Goal: Information Seeking & Learning: Learn about a topic

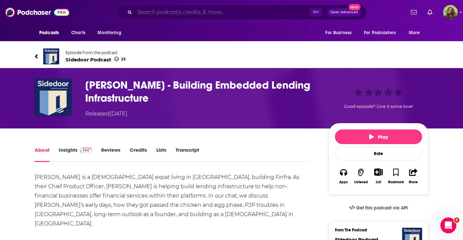
click at [210, 9] on input "Search podcasts, credits, & more..." at bounding box center [222, 12] width 175 height 11
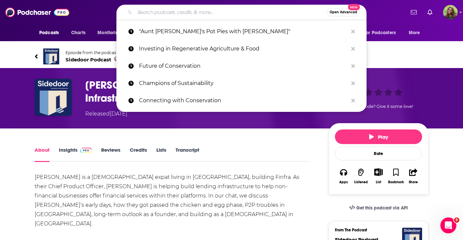
paste input "The EVMC Podcast"
type input "The EVMC Podcast"
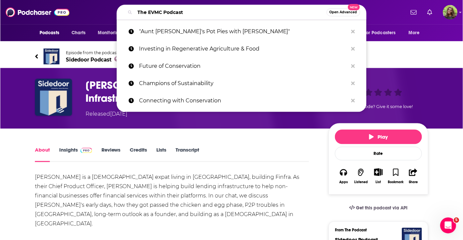
scroll to position [0, 14]
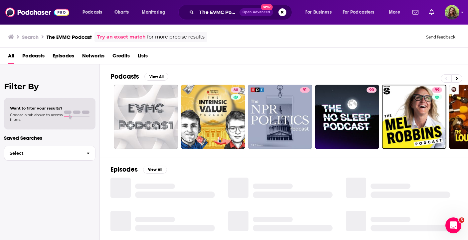
click at [35, 55] on span "Podcasts" at bounding box center [33, 58] width 22 height 14
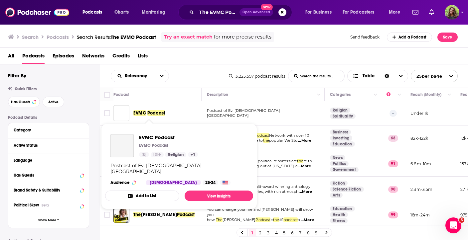
click at [160, 111] on span "Podcast" at bounding box center [156, 113] width 18 height 6
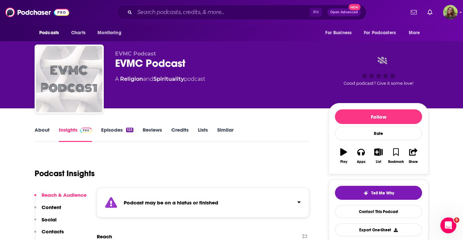
click at [219, 134] on link "Similar" at bounding box center [225, 134] width 16 height 15
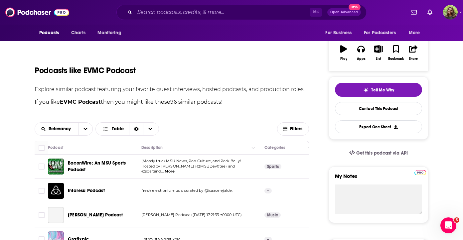
scroll to position [74, 0]
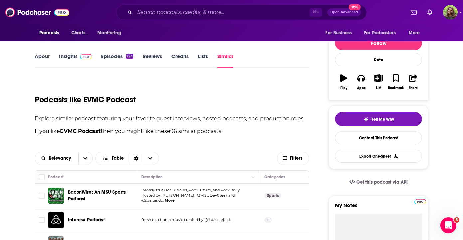
click at [48, 56] on link "About" at bounding box center [42, 60] width 15 height 15
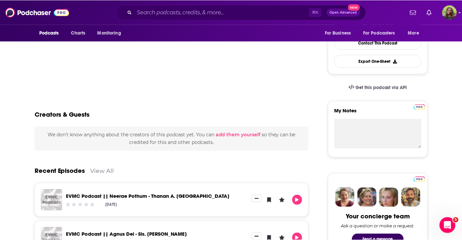
scroll to position [186, 0]
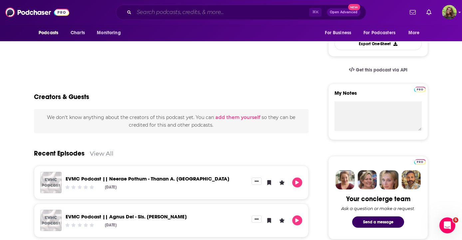
click at [204, 12] on input "Search podcasts, credits, & more..." at bounding box center [221, 12] width 175 height 11
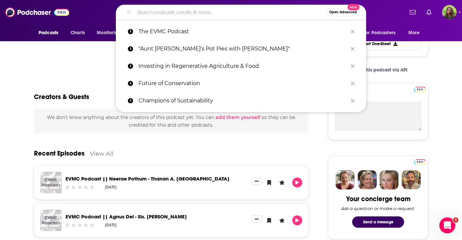
paste input "The Digital Transformation Podcast"
type input "The Digital Transformation Podcast"
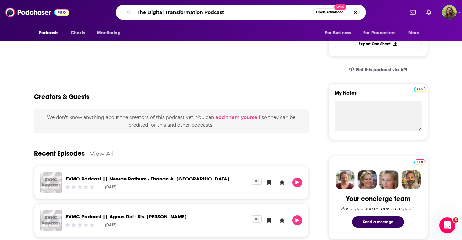
scroll to position [0, 57]
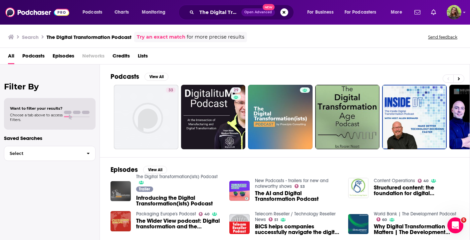
click at [27, 57] on span "Podcasts" at bounding box center [33, 58] width 22 height 14
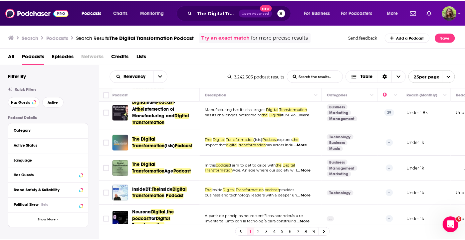
scroll to position [28, 0]
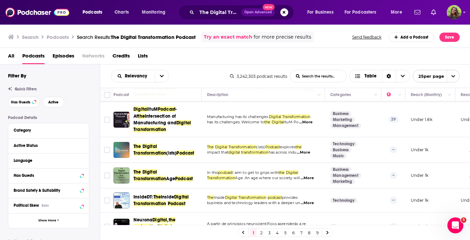
click at [310, 150] on span "...More" at bounding box center [303, 152] width 13 height 5
click at [165, 143] on span "The Digital Transformation (ists) Podcast" at bounding box center [166, 149] width 66 height 13
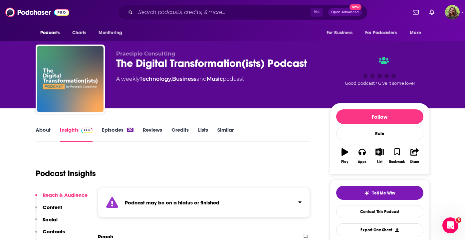
click at [115, 135] on link "Episodes 20" at bounding box center [117, 134] width 31 height 15
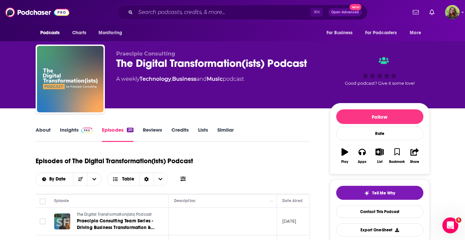
click at [220, 131] on link "Similar" at bounding box center [225, 134] width 16 height 15
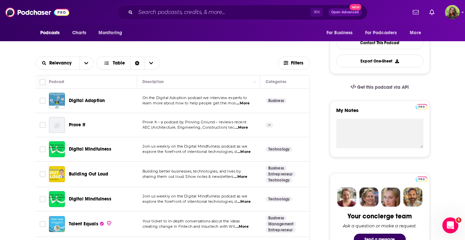
scroll to position [169, 0]
click at [239, 177] on span "...More" at bounding box center [240, 177] width 13 height 5
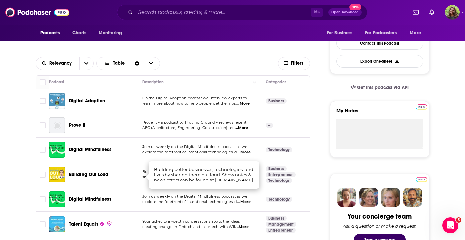
click at [142, 172] on span "Building better businesses, technologies, and lives by" at bounding box center [191, 171] width 98 height 5
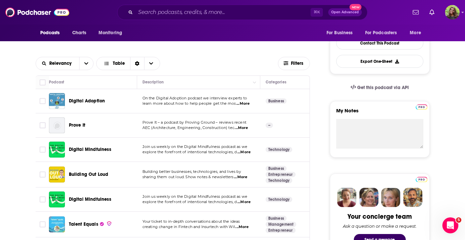
click at [248, 103] on span "...More" at bounding box center [242, 103] width 13 height 5
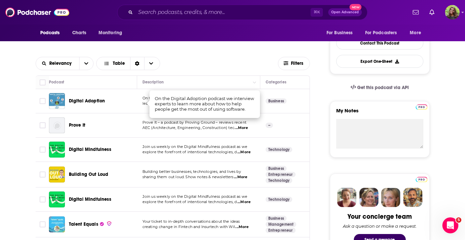
click at [106, 100] on div "Digital Adoption" at bounding box center [103, 101] width 69 height 7
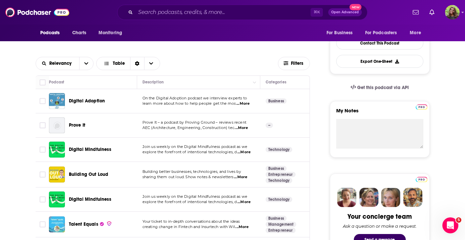
click at [101, 99] on span "Digital Adoption" at bounding box center [87, 101] width 36 height 6
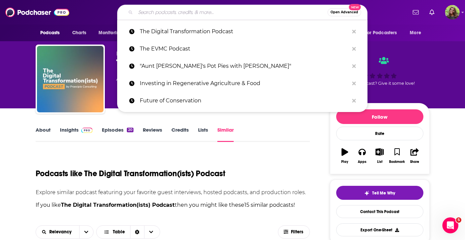
click at [211, 10] on input "Search podcasts, credits, & more..." at bounding box center [231, 12] width 192 height 11
paste input "Embracing Digital Transformation"
type input "Embracing Digital Transformation"
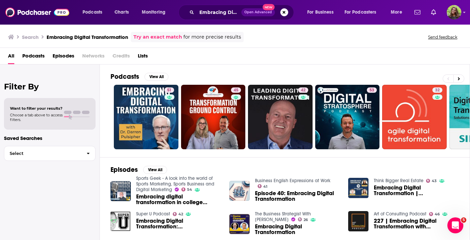
click at [44, 54] on span "Podcasts" at bounding box center [33, 58] width 22 height 14
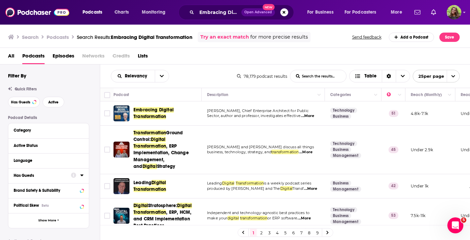
click at [148, 113] on span "Embracing Digital Transformation" at bounding box center [166, 113] width 66 height 13
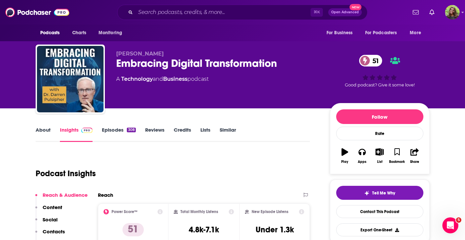
scroll to position [27, 0]
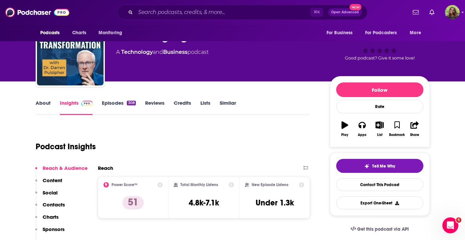
click at [113, 106] on link "Episodes 308" at bounding box center [119, 107] width 34 height 15
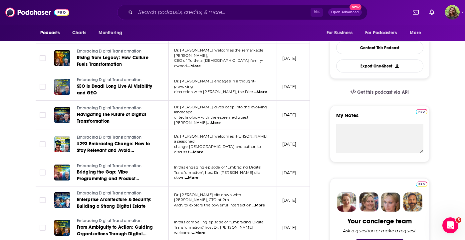
scroll to position [174, 0]
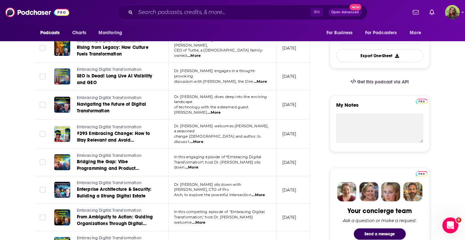
click at [201, 53] on span "...More" at bounding box center [193, 55] width 13 height 5
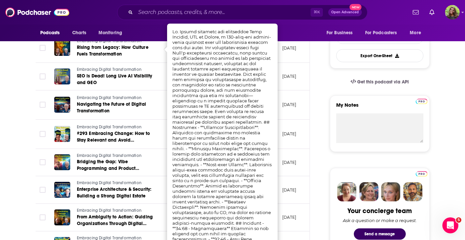
click at [277, 56] on td "October 9, 2025" at bounding box center [298, 48] width 43 height 29
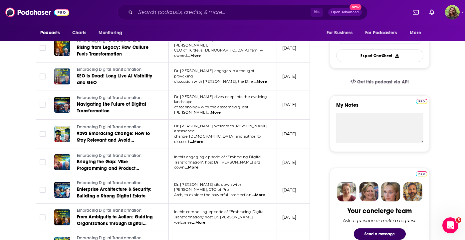
click at [220, 110] on span "...More" at bounding box center [213, 112] width 13 height 5
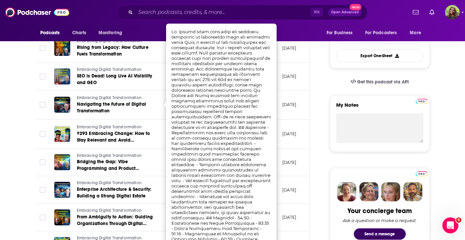
click at [285, 112] on td "October 2, 2025" at bounding box center [298, 104] width 43 height 29
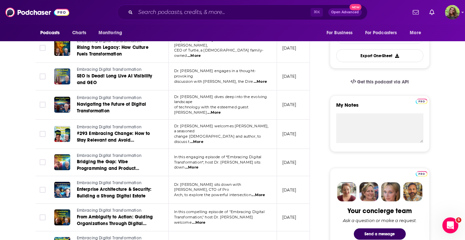
click at [203, 139] on span "...More" at bounding box center [196, 141] width 13 height 5
click at [286, 48] on p "October 9, 2025" at bounding box center [289, 48] width 14 height 6
click at [201, 53] on span "...More" at bounding box center [193, 55] width 13 height 5
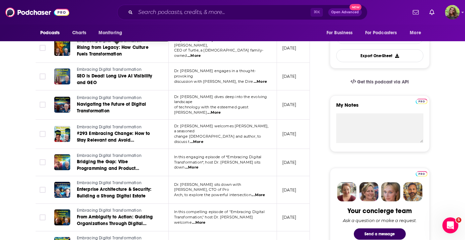
click at [94, 51] on span "Rising from Legacy: How Culture Fuels Transformation" at bounding box center [112, 51] width 71 height 12
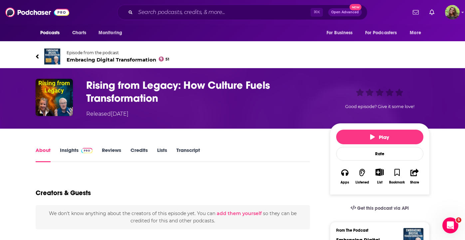
click at [40, 49] on link "Episode from the podcast Embracing Digital Transformation 51" at bounding box center [134, 57] width 197 height 16
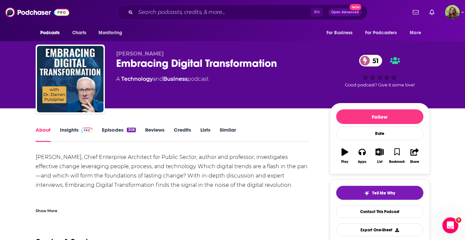
click at [71, 131] on link "Insights" at bounding box center [76, 134] width 33 height 15
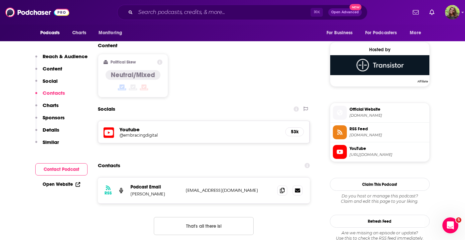
scroll to position [525, 0]
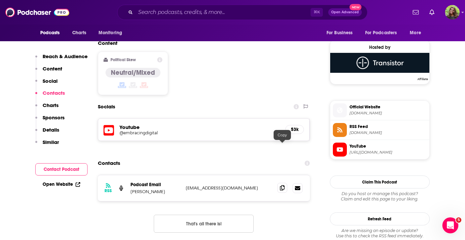
click at [283, 185] on icon at bounding box center [282, 187] width 5 height 5
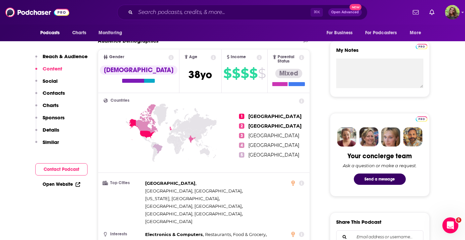
scroll to position [0, 0]
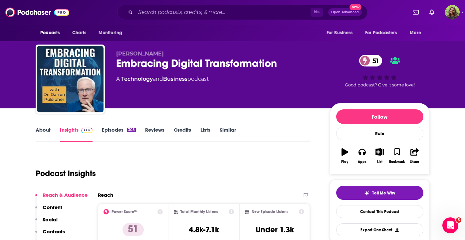
click at [111, 130] on link "Episodes 308" at bounding box center [119, 134] width 34 height 15
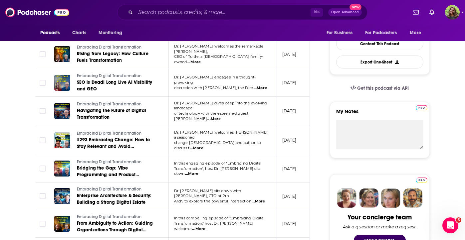
scroll to position [167, 0]
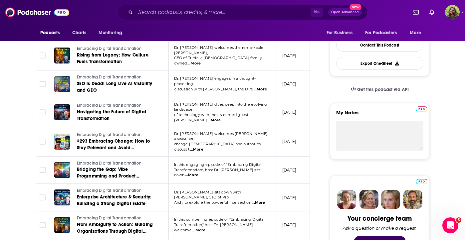
click at [198, 173] on span "...More" at bounding box center [191, 175] width 13 height 5
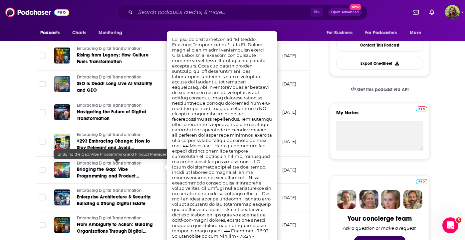
click at [132, 173] on span "Bridging the Gap: Vibe Programming and Product Management" at bounding box center [108, 176] width 63 height 19
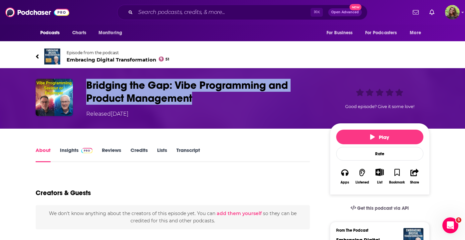
drag, startPoint x: 193, startPoint y: 75, endPoint x: 87, endPoint y: 58, distance: 107.4
click at [87, 79] on h1 "Bridging the Gap: Vibe Programming and Product Management" at bounding box center [202, 92] width 233 height 26
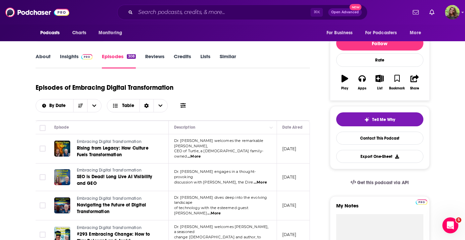
scroll to position [72, 0]
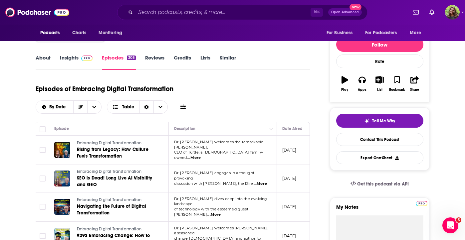
click at [203, 240] on span "...More" at bounding box center [196, 243] width 13 height 5
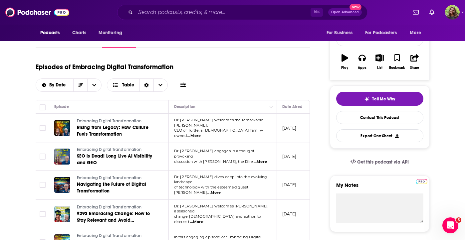
scroll to position [100, 0]
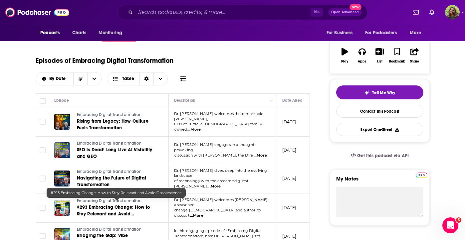
click at [122, 208] on span "#293 Embracing Change: How to Stay Relevant and Avoid Obsolescence" at bounding box center [113, 214] width 73 height 19
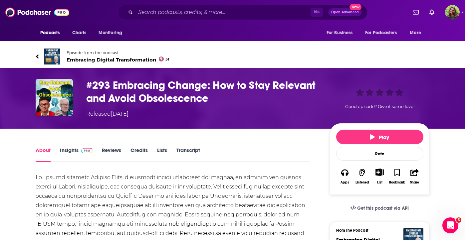
click at [195, 16] on div "⌘ K Open Advanced New" at bounding box center [242, 12] width 250 height 15
click at [201, 15] on input "Search podcasts, credits, & more..." at bounding box center [222, 12] width 175 height 11
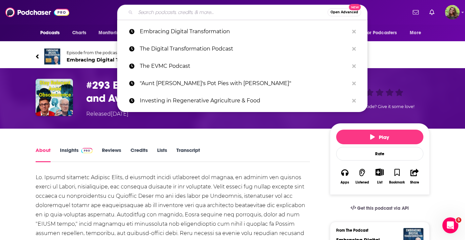
paste input "Technovation with Peter High"
type input "Technovation with Peter High"
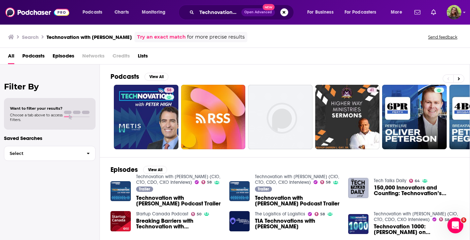
click at [37, 57] on span "Podcasts" at bounding box center [33, 58] width 22 height 14
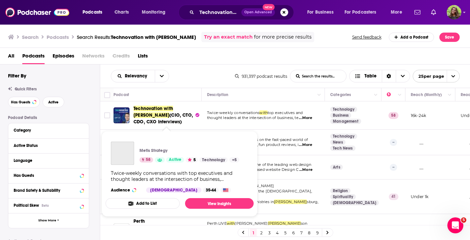
click at [158, 111] on span "Technovation with Peter High" at bounding box center [153, 112] width 40 height 12
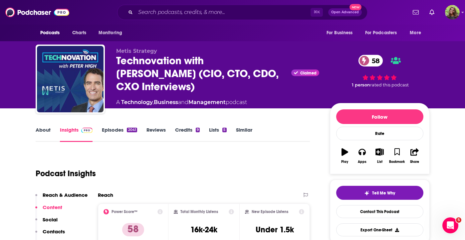
click at [108, 128] on link "Episodes 2041" at bounding box center [119, 134] width 35 height 15
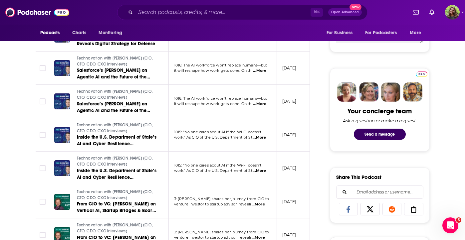
scroll to position [278, 0]
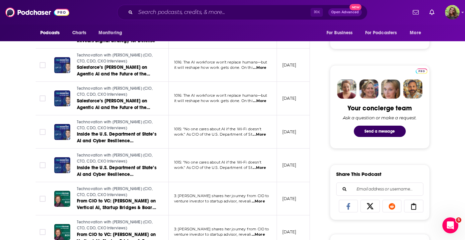
click at [211, 19] on div "⌘ K Open Advanced New" at bounding box center [242, 12] width 250 height 15
click at [210, 16] on input "Search podcasts, credits, & more..." at bounding box center [222, 12] width 175 height 11
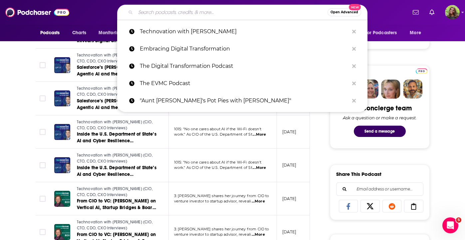
paste input "Digital Transformation & Leadership"
type input "Digital Transformation & Leadership"
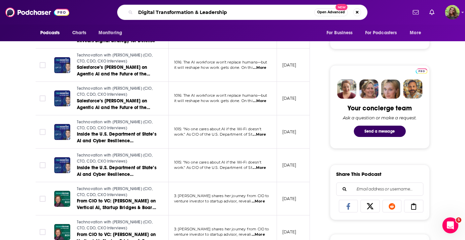
scroll to position [0, 55]
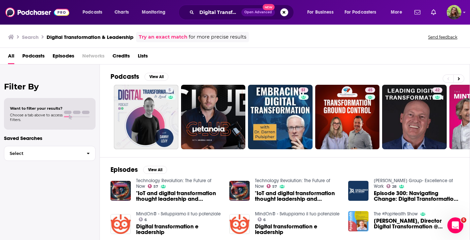
click at [32, 56] on span "Podcasts" at bounding box center [33, 58] width 22 height 14
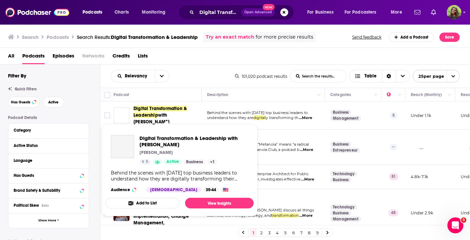
click at [169, 115] on span "with Danny Levy" at bounding box center [151, 118] width 36 height 12
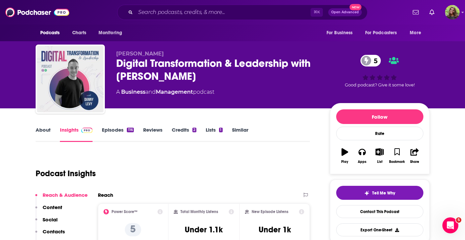
click at [118, 132] on link "Episodes 116" at bounding box center [118, 134] width 32 height 15
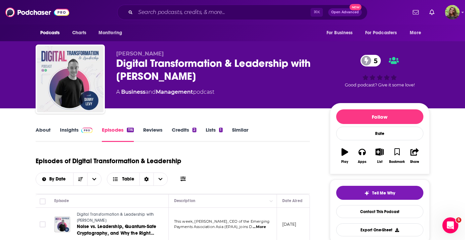
scroll to position [134, 0]
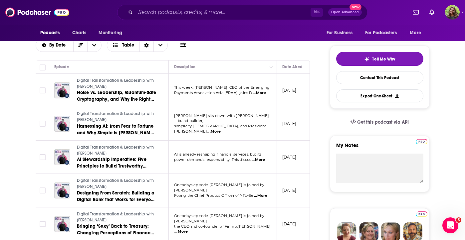
click at [220, 129] on span "...More" at bounding box center [213, 131] width 13 height 5
click at [278, 114] on td "August 22, 2025" at bounding box center [298, 124] width 43 height 34
click at [188, 229] on span "...More" at bounding box center [180, 231] width 13 height 5
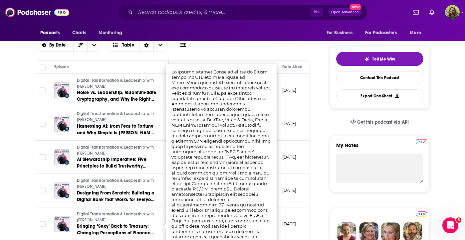
click at [280, 167] on td "July 25, 2025" at bounding box center [298, 158] width 43 height 34
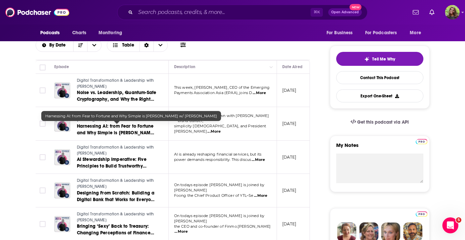
click at [150, 130] on span "Harnessing AI: from Fear to Fortune and Why Simple is Smart w/ Philip Davies" at bounding box center [116, 132] width 78 height 19
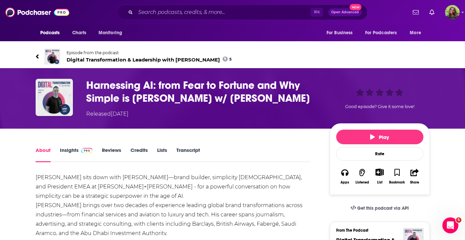
click at [65, 147] on link "Insights" at bounding box center [76, 154] width 33 height 15
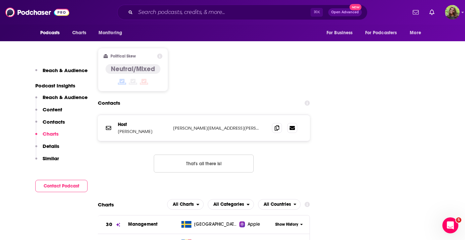
scroll to position [664, 0]
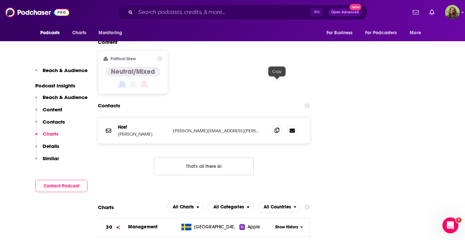
click at [277, 125] on span at bounding box center [277, 130] width 10 height 10
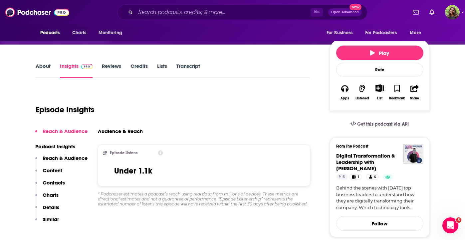
scroll to position [0, 0]
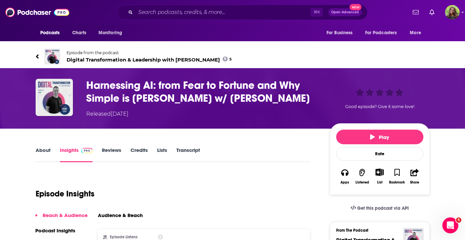
click at [38, 53] on icon at bounding box center [37, 56] width 3 height 7
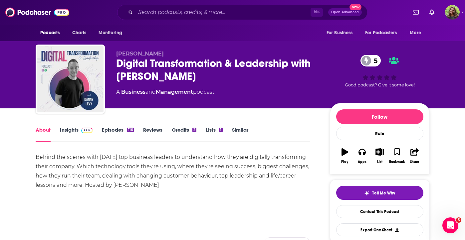
click at [130, 130] on div "116" at bounding box center [130, 130] width 7 height 5
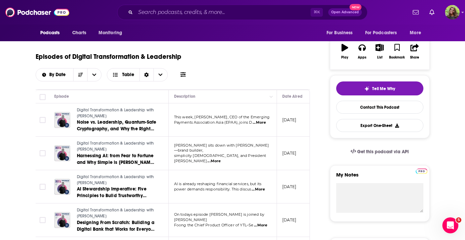
scroll to position [111, 0]
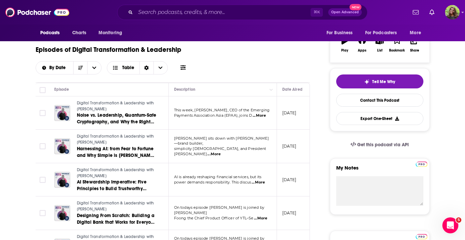
click at [220, 152] on span "...More" at bounding box center [213, 154] width 13 height 5
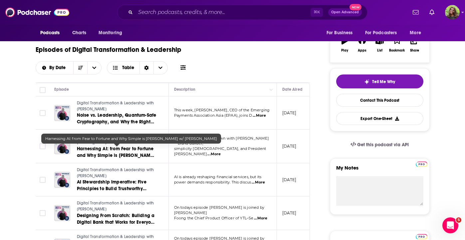
click at [139, 156] on span "Harnessing AI: from Fear to Fortune and Why Simple is Smart w/ Philip Davies" at bounding box center [116, 155] width 78 height 19
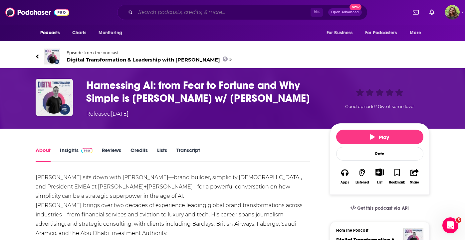
click at [202, 15] on input "Search podcasts, credits, & more..." at bounding box center [222, 12] width 175 height 11
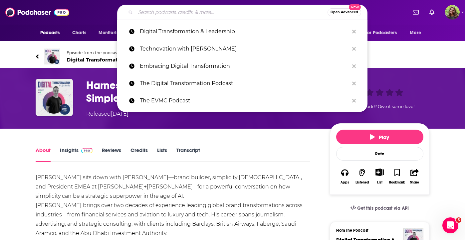
paste input "Digital Disruption Podcast"
type input "Digital Disruption Podcast"
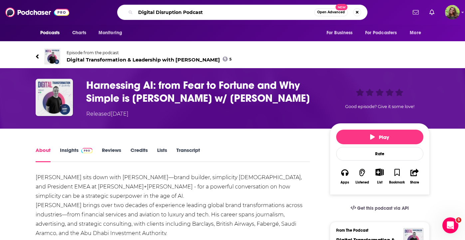
scroll to position [0, 31]
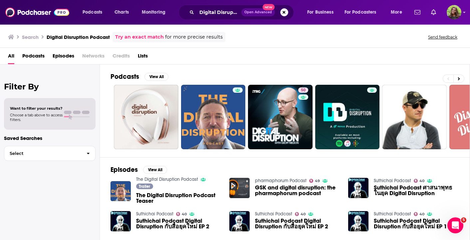
click at [30, 58] on span "Podcasts" at bounding box center [33, 58] width 22 height 14
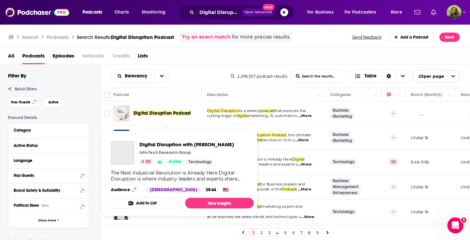
click at [172, 157] on div "Digital Disruption with Geoff Nielson Info-Tech Research Group 50 Active Techno…" at bounding box center [186, 152] width 94 height 23
click at [169, 148] on div "Digital Disruption with Geoff Nielson Info-Tech Research Group 50 Active Techno…" at bounding box center [186, 152] width 94 height 23
click at [168, 145] on span "Digital Disruption with Geoff Nielson" at bounding box center [186, 144] width 94 height 6
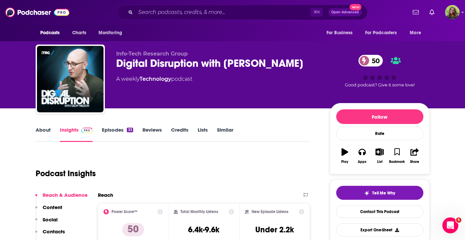
click at [127, 128] on div "33" at bounding box center [130, 130] width 6 height 5
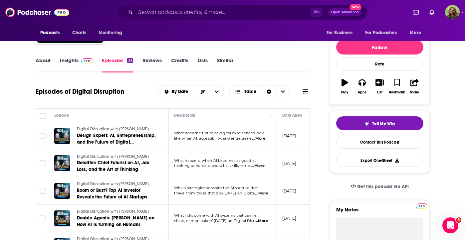
scroll to position [69, 0]
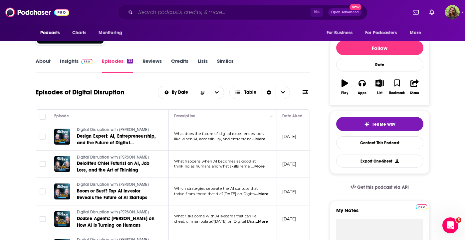
click at [220, 9] on input "Search podcasts, credits, & more..." at bounding box center [222, 12] width 175 height 11
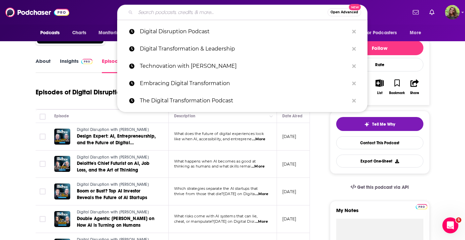
paste input "Digital Transformation Viewpoints"
type input "Digital Transformation Viewpoints"
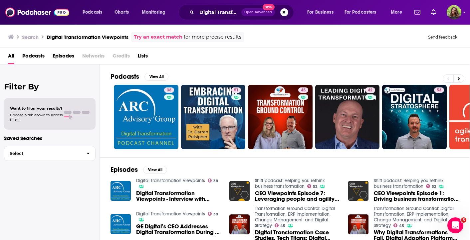
click at [44, 55] on span "Podcasts" at bounding box center [33, 58] width 22 height 14
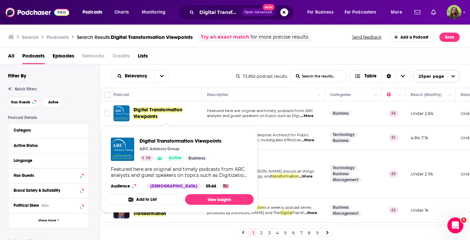
click at [150, 110] on span "Digital Transformation Viewpoints" at bounding box center [157, 113] width 49 height 12
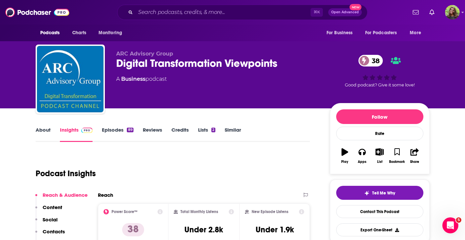
scroll to position [78, 0]
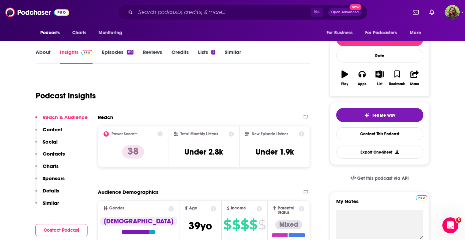
click at [126, 51] on link "Episodes 89" at bounding box center [117, 56] width 31 height 15
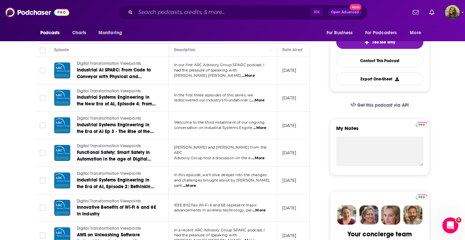
scroll to position [152, 0]
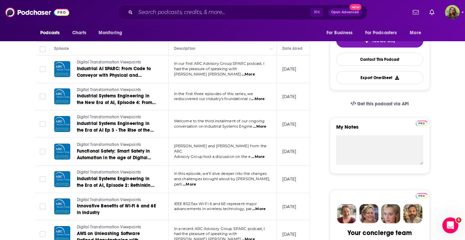
click at [260, 154] on span "...More" at bounding box center [257, 156] width 13 height 5
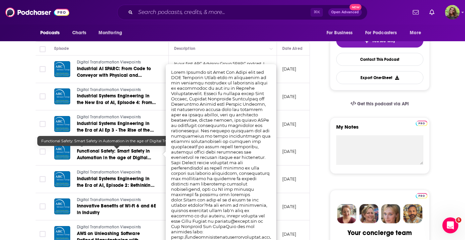
click at [140, 159] on span "Functional Safety: Smart Safety in Automation in the age of Digital Transformat…" at bounding box center [114, 157] width 74 height 19
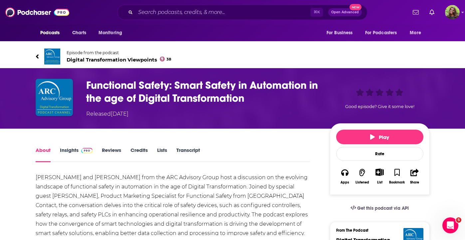
click at [38, 53] on icon at bounding box center [37, 56] width 3 height 7
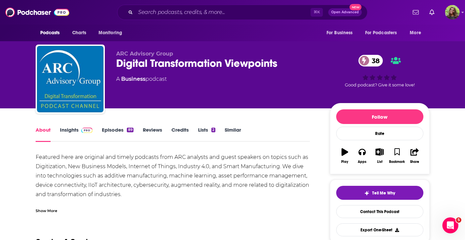
click at [66, 130] on link "Insights" at bounding box center [76, 134] width 33 height 15
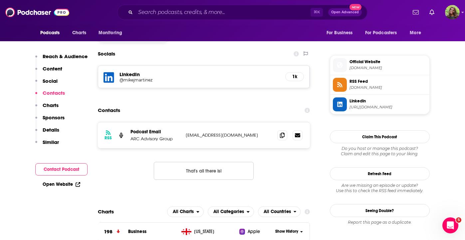
scroll to position [574, 0]
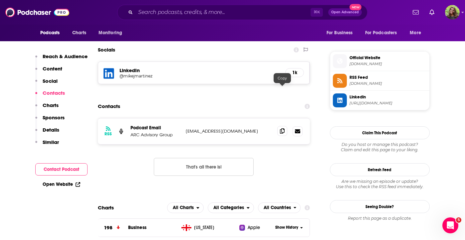
click at [282, 128] on icon at bounding box center [282, 130] width 5 height 5
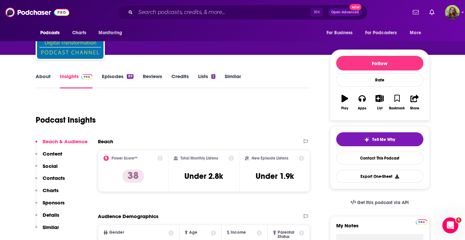
scroll to position [0, 0]
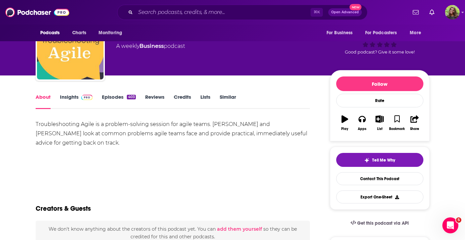
scroll to position [41, 0]
